Goal: Task Accomplishment & Management: Use online tool/utility

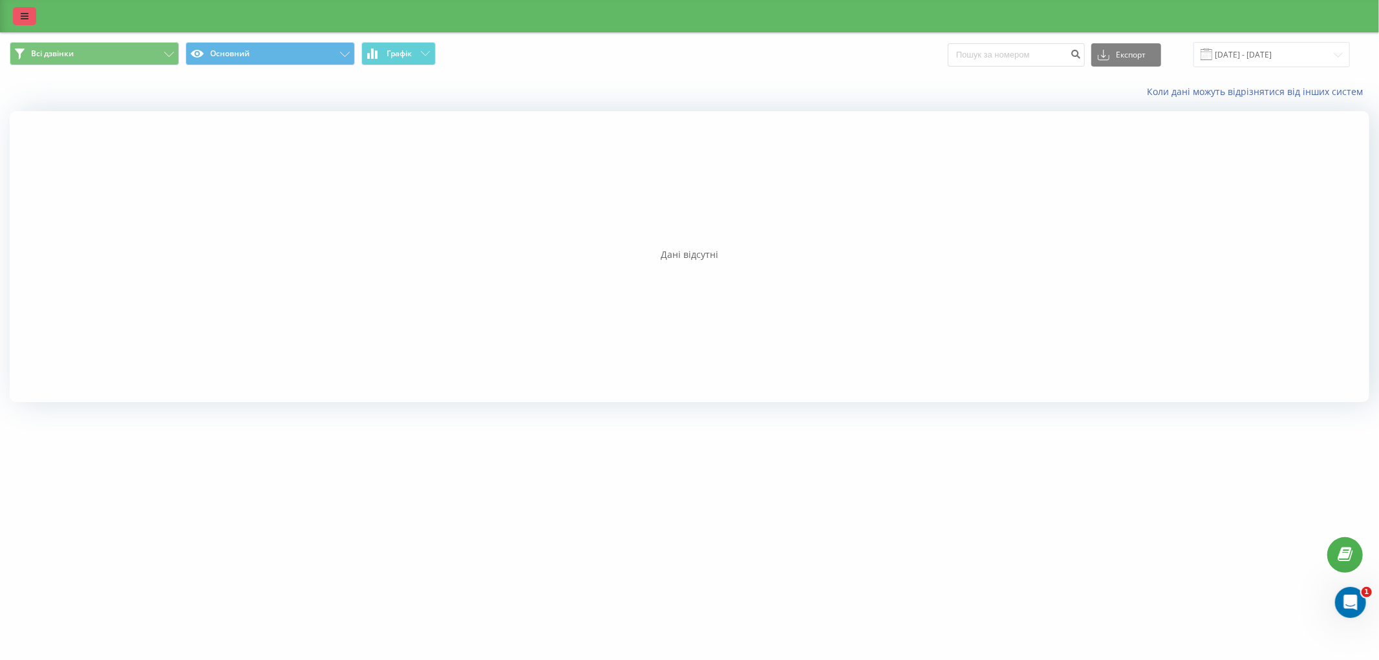
click at [18, 13] on link at bounding box center [24, 16] width 23 height 18
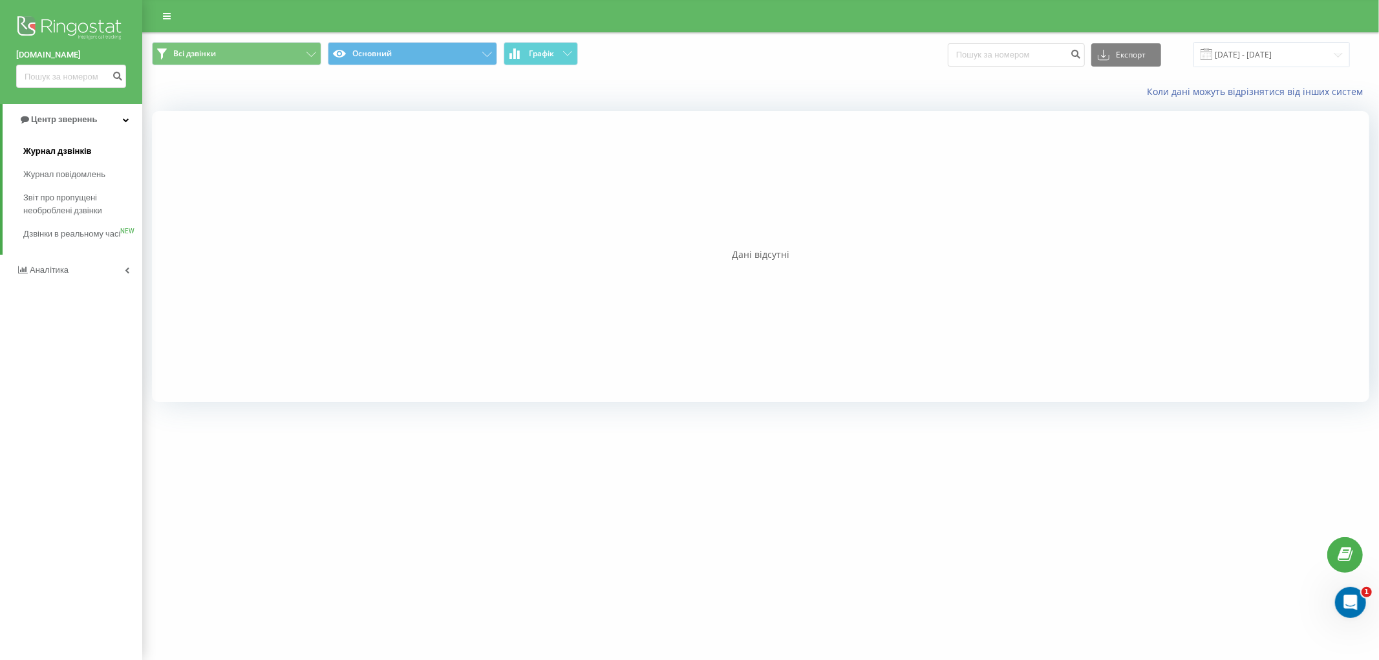
click at [74, 145] on span "Журнал дзвінків" at bounding box center [57, 151] width 69 height 13
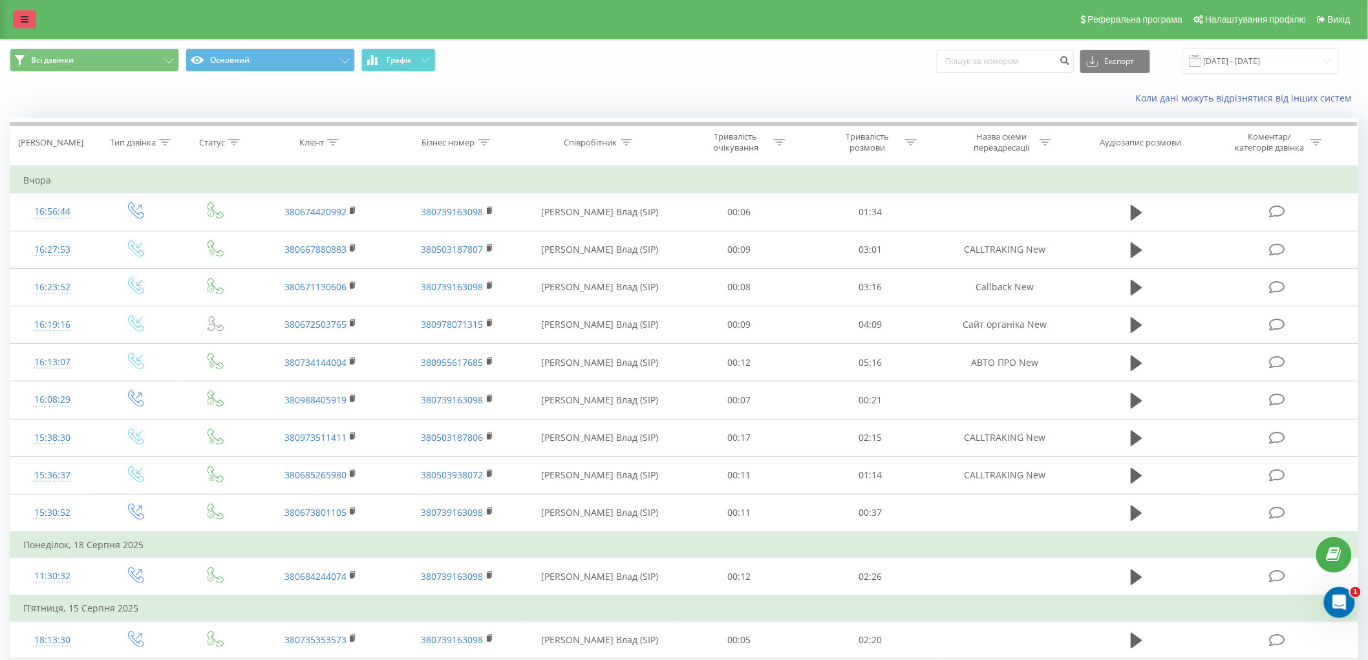
click at [23, 15] on icon at bounding box center [25, 19] width 8 height 9
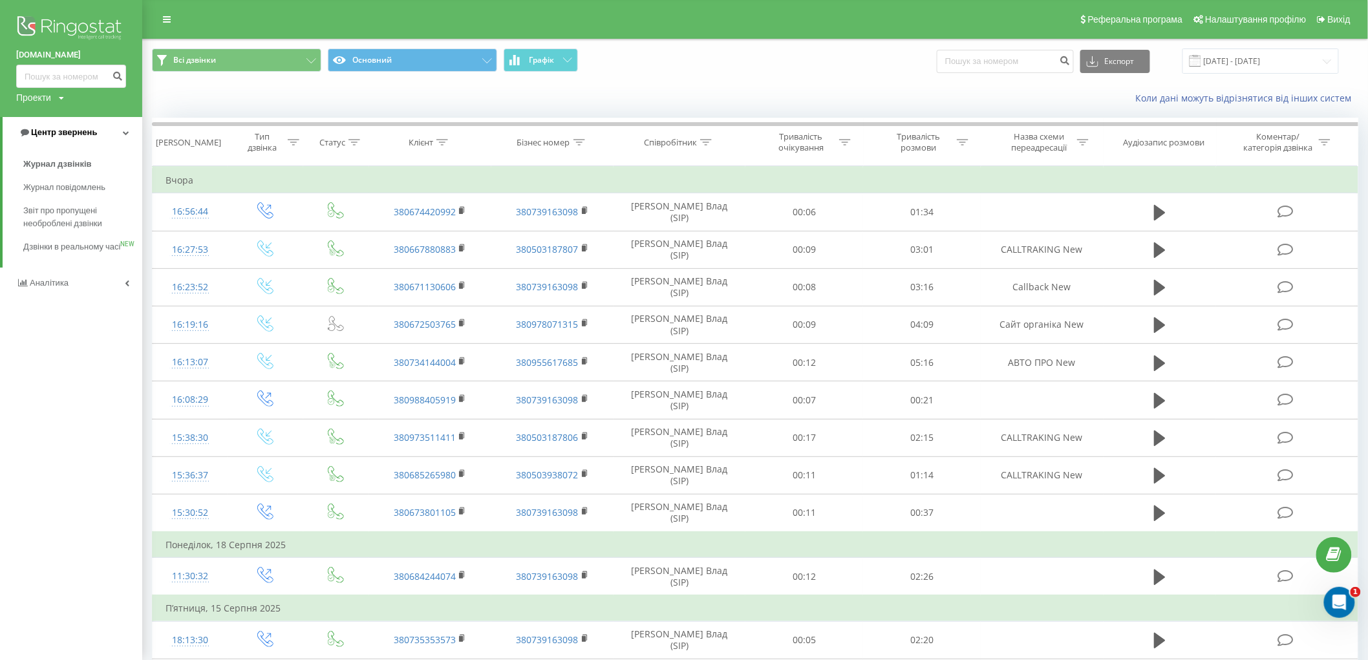
click at [92, 125] on link "Центр звернень" at bounding box center [73, 132] width 140 height 31
click at [76, 131] on span "Центр звернень" at bounding box center [61, 132] width 66 height 10
click at [67, 158] on span "Журнал дзвінків" at bounding box center [57, 164] width 69 height 13
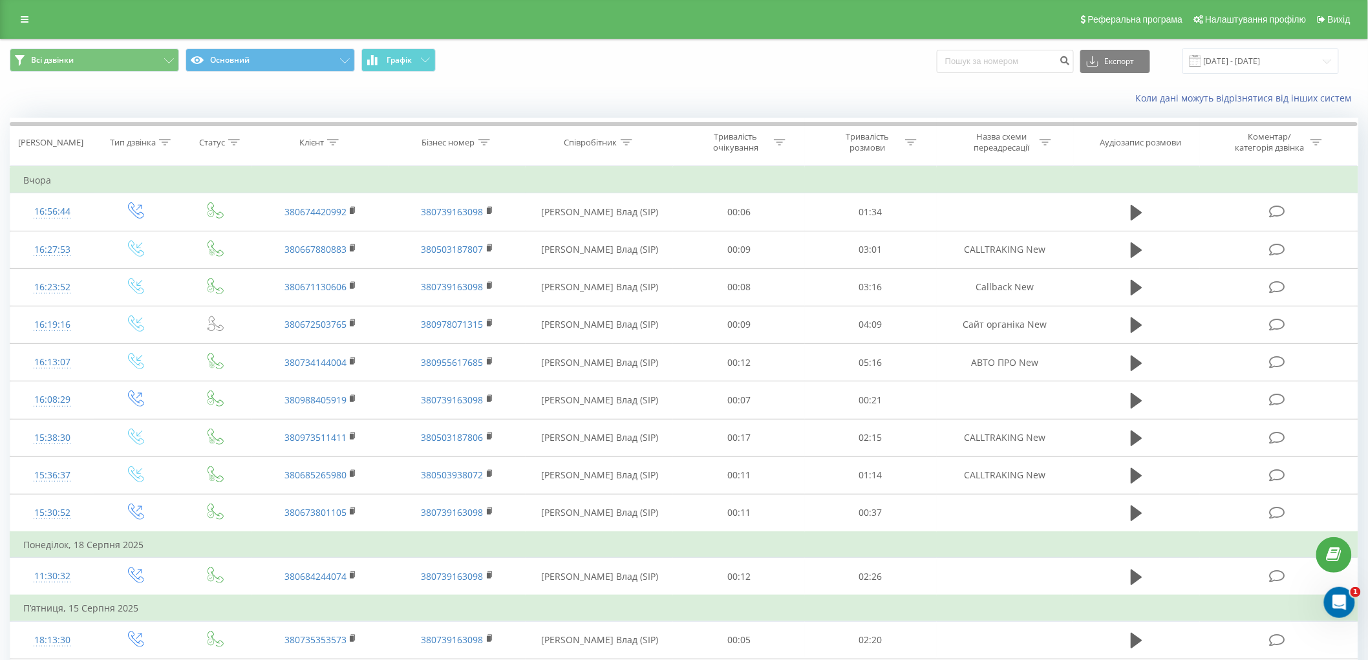
click at [27, 21] on icon at bounding box center [25, 19] width 8 height 9
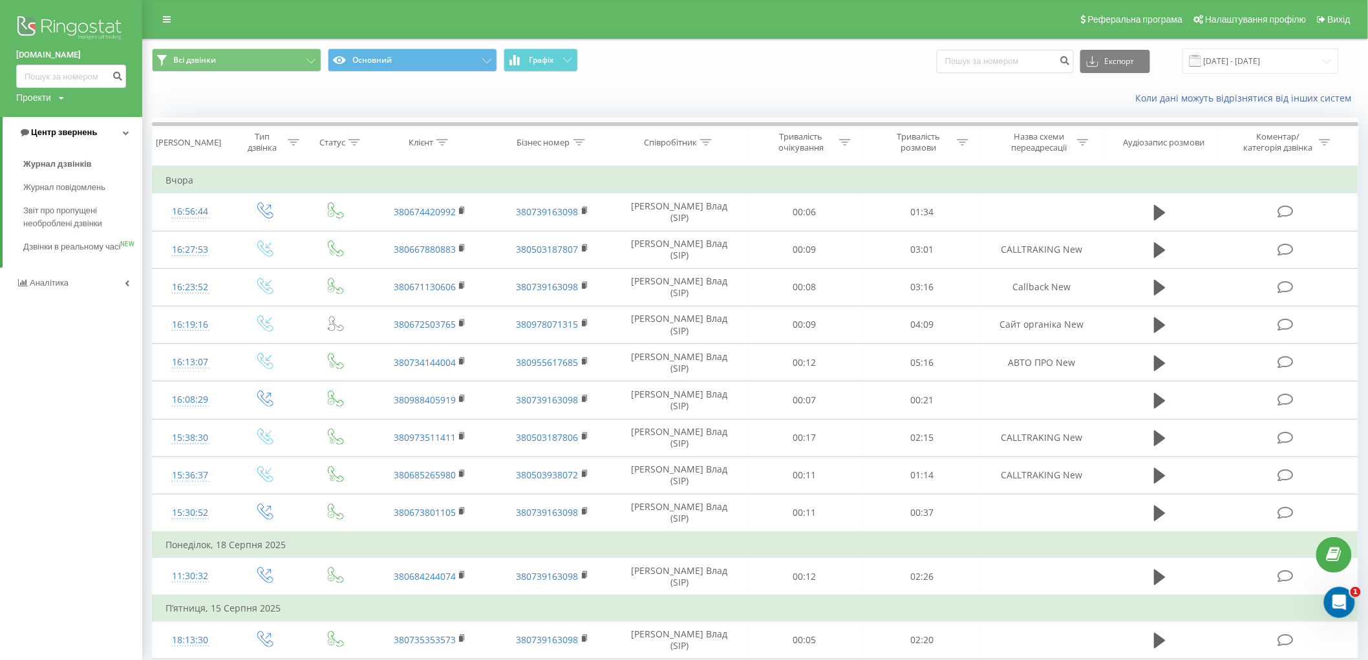
click at [67, 132] on span "Центр звернень" at bounding box center [64, 132] width 66 height 10
click at [128, 136] on link "Центр звернень" at bounding box center [71, 132] width 142 height 31
click at [72, 212] on span "Звіт про пропущені необроблені дзвінки" at bounding box center [79, 217] width 112 height 26
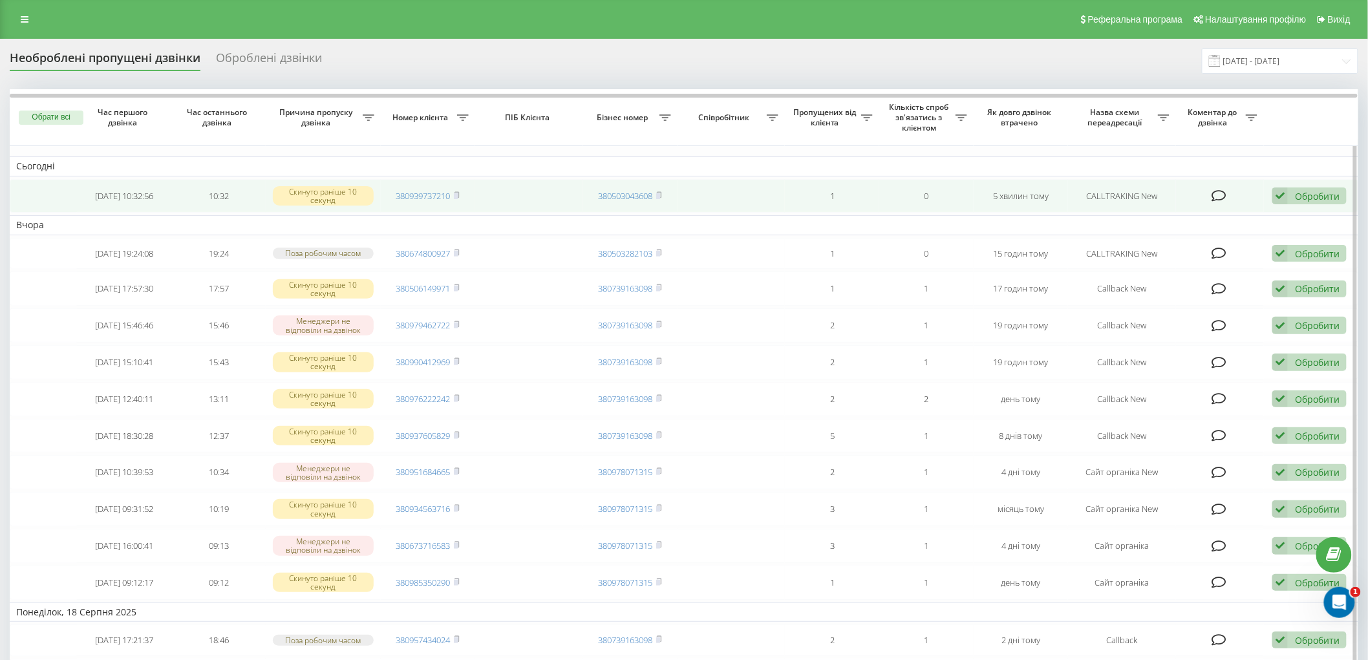
click at [1224, 193] on icon at bounding box center [1218, 195] width 15 height 13
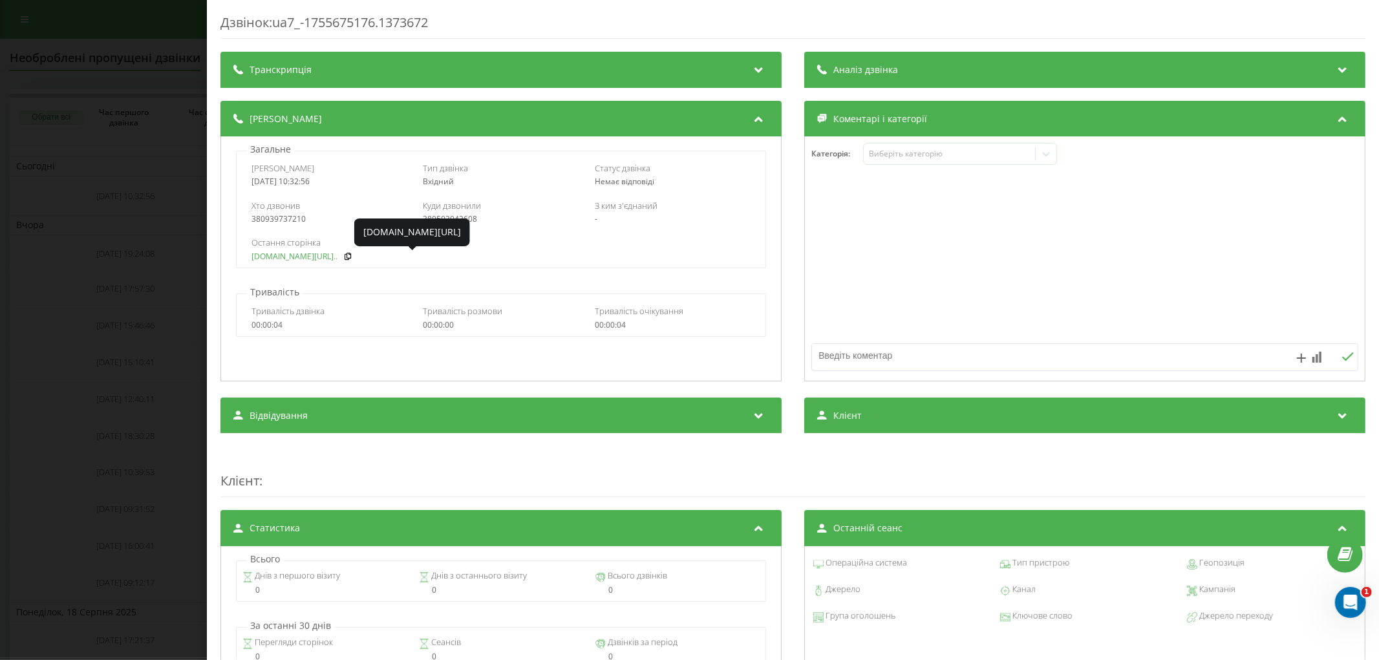
click at [295, 257] on link "fix-parts.in.ua/ru/zadni..." at bounding box center [294, 256] width 86 height 9
click at [282, 222] on div "380939737210" at bounding box center [329, 219] width 156 height 9
copy div "380939737210"
click at [155, 214] on div "Дзвінок : ua7_-1755675176.1373672 Транскрипція Для AI-аналізу майбутніх дзвінкі…" at bounding box center [689, 330] width 1379 height 660
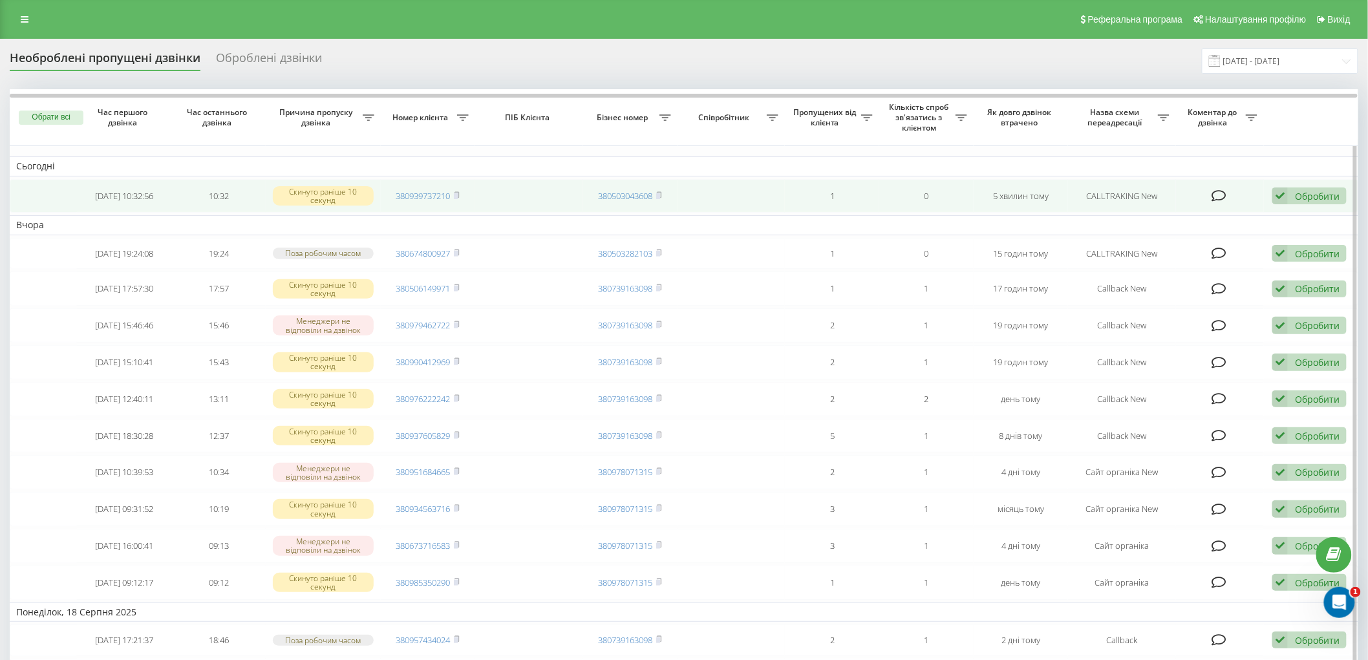
click at [1293, 189] on div "Обробити Не вдалося зв'язатися Зв'язався з клієнтом за допомогою іншого каналу …" at bounding box center [1309, 195] width 74 height 17
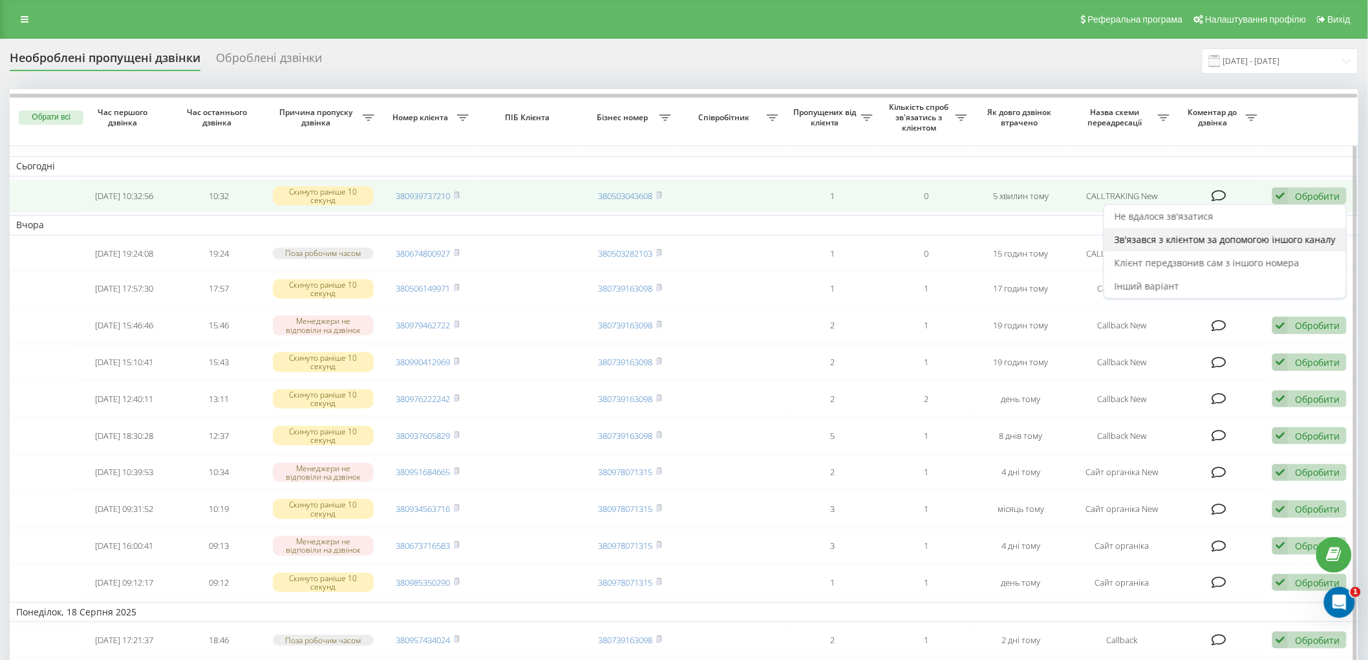
click at [1188, 239] on span "Зв'язався з клієнтом за допомогою іншого каналу" at bounding box center [1224, 239] width 221 height 12
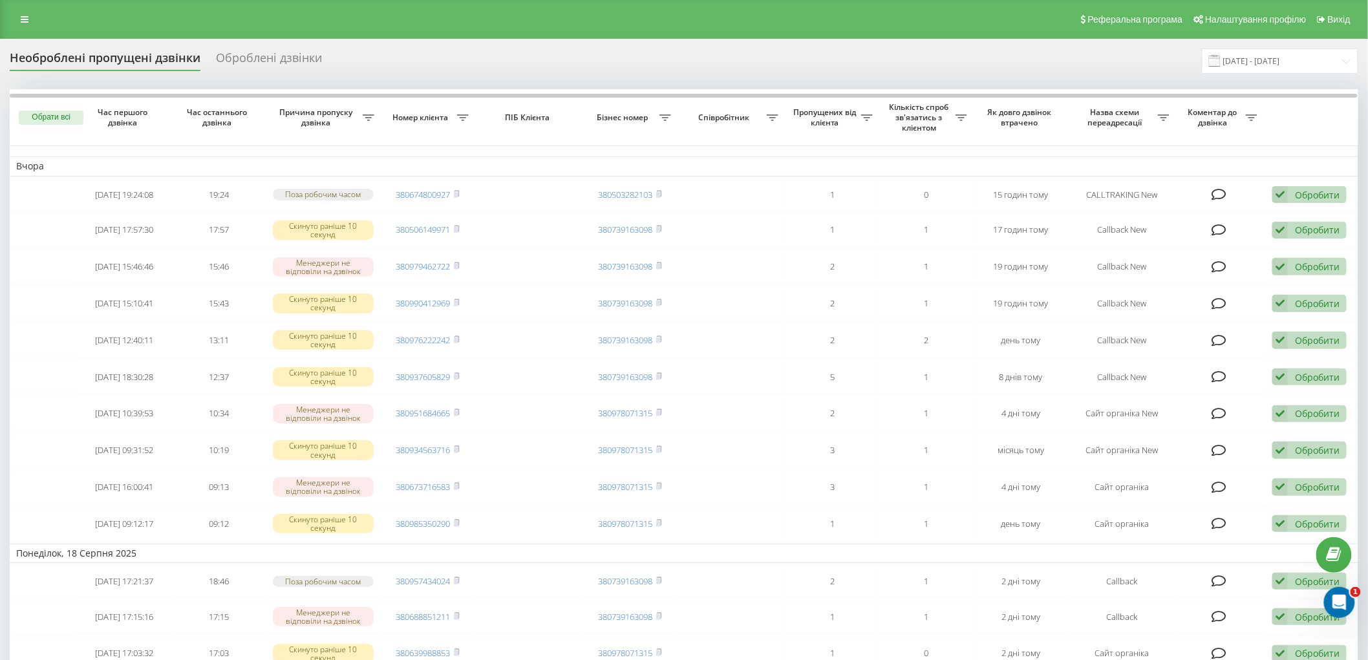
click at [241, 52] on div "Оброблені дзвінки" at bounding box center [269, 61] width 106 height 20
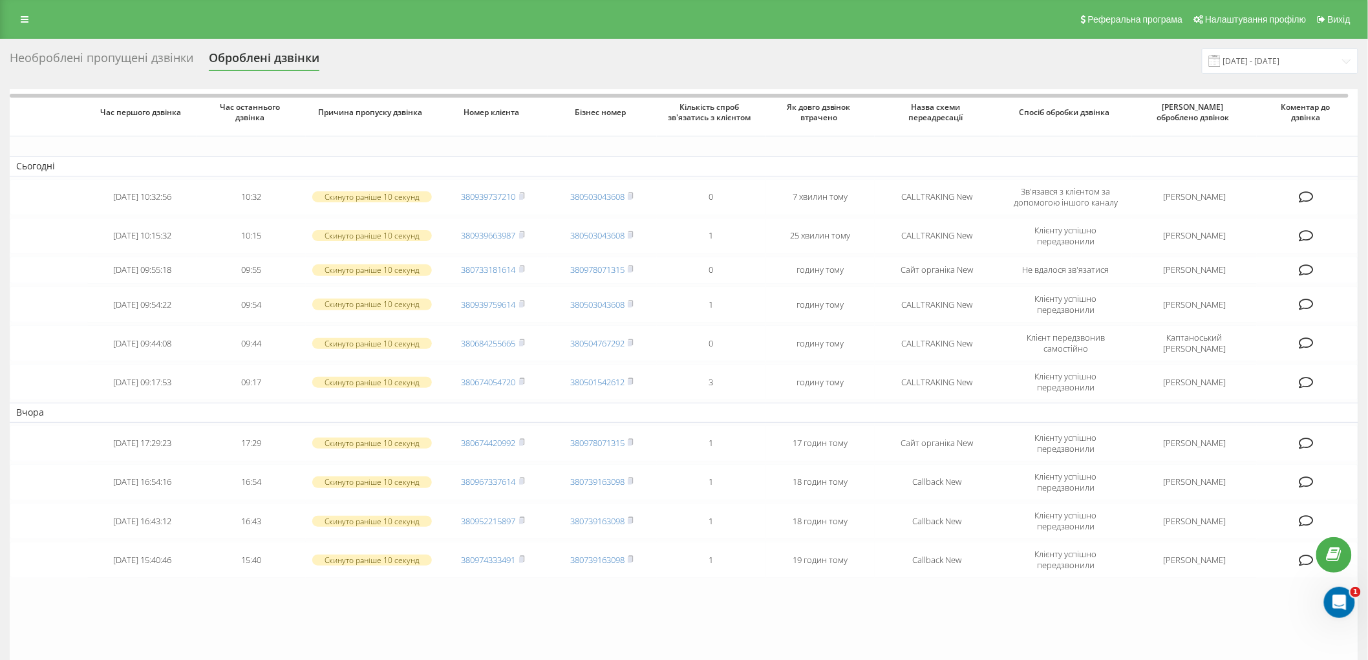
click at [147, 65] on div "Необроблені пропущені дзвінки" at bounding box center [102, 61] width 184 height 20
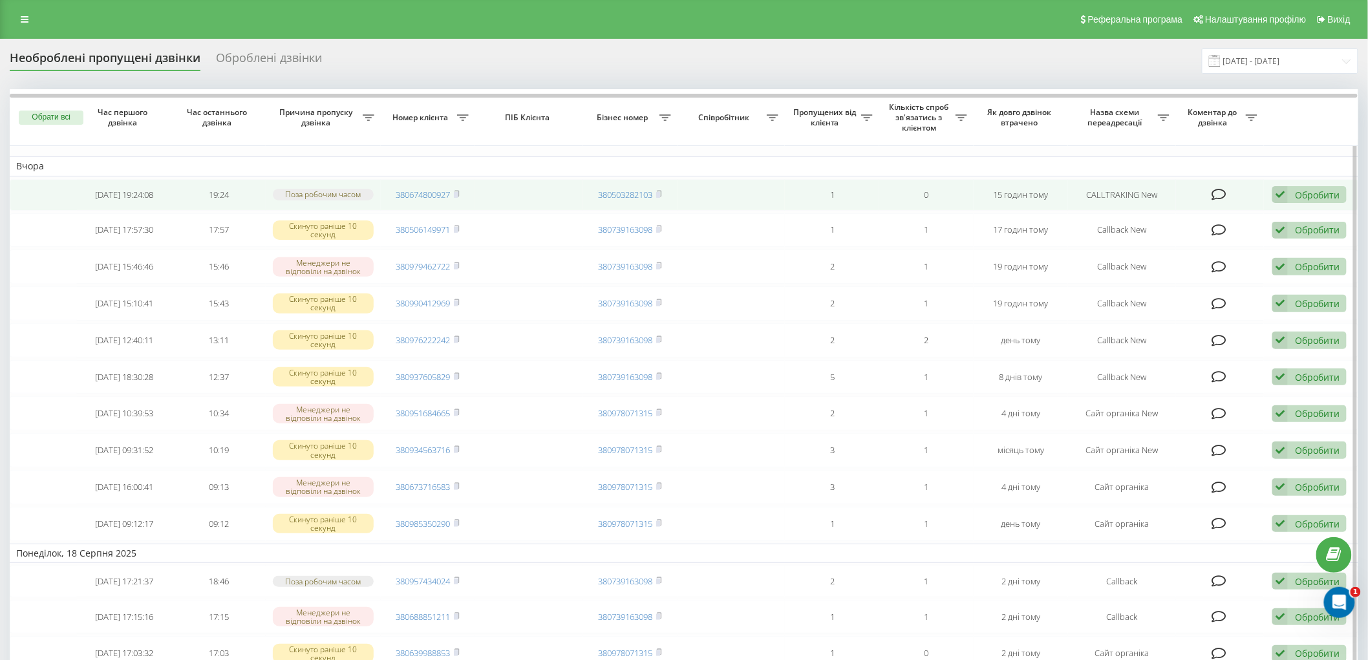
click at [1219, 193] on icon at bounding box center [1218, 194] width 15 height 13
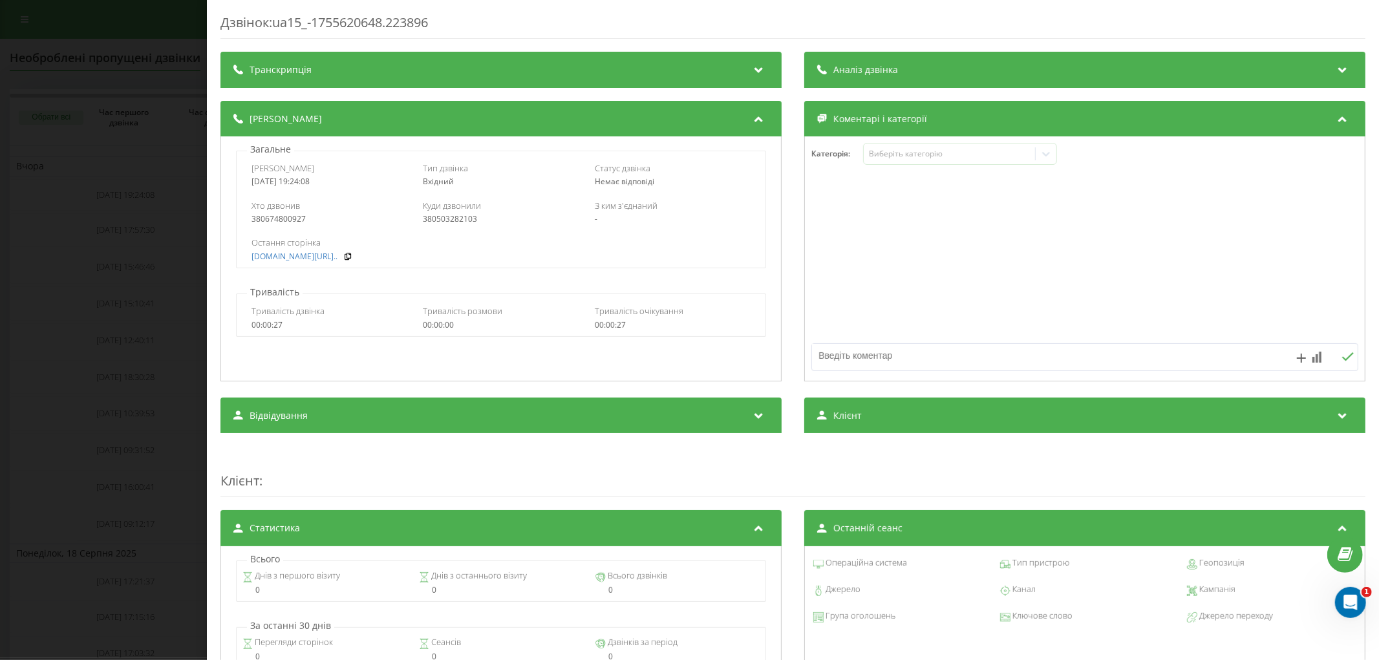
click at [183, 248] on div "Дзвінок : ua15_-1755620648.223896 Транскрипція Для AI-аналізу майбутніх дзвінкі…" at bounding box center [689, 330] width 1379 height 660
